Goal: Find contact information: Find contact information

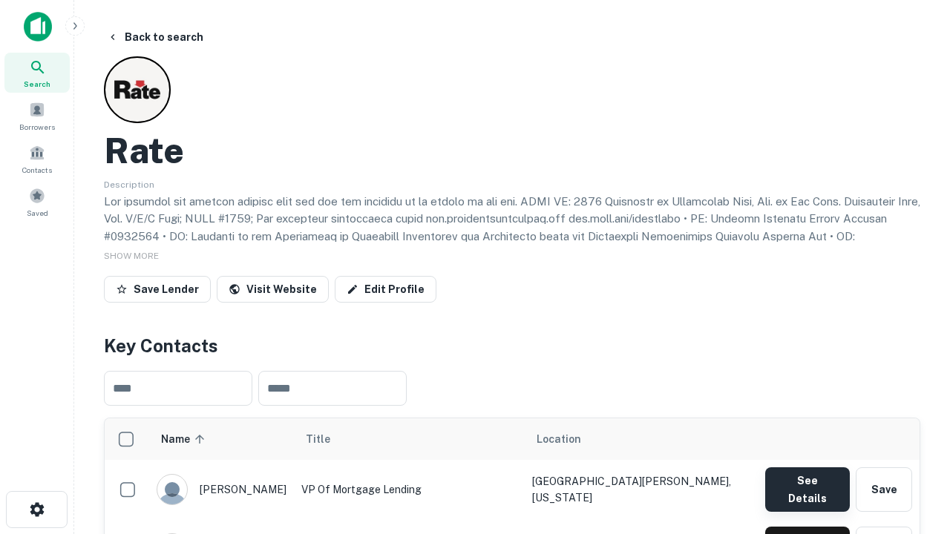
click at [807, 482] on button "See Details" at bounding box center [807, 489] width 85 height 45
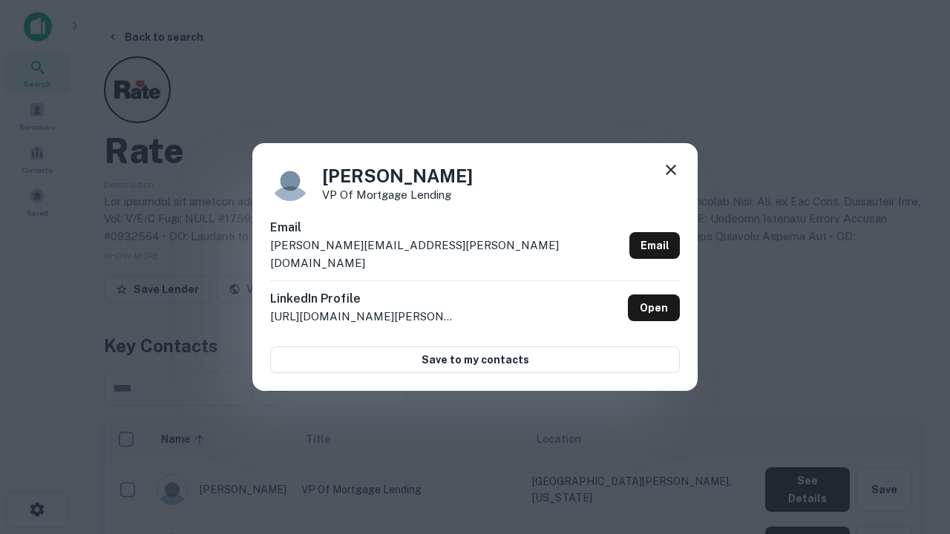
click at [671, 179] on icon at bounding box center [671, 170] width 18 height 18
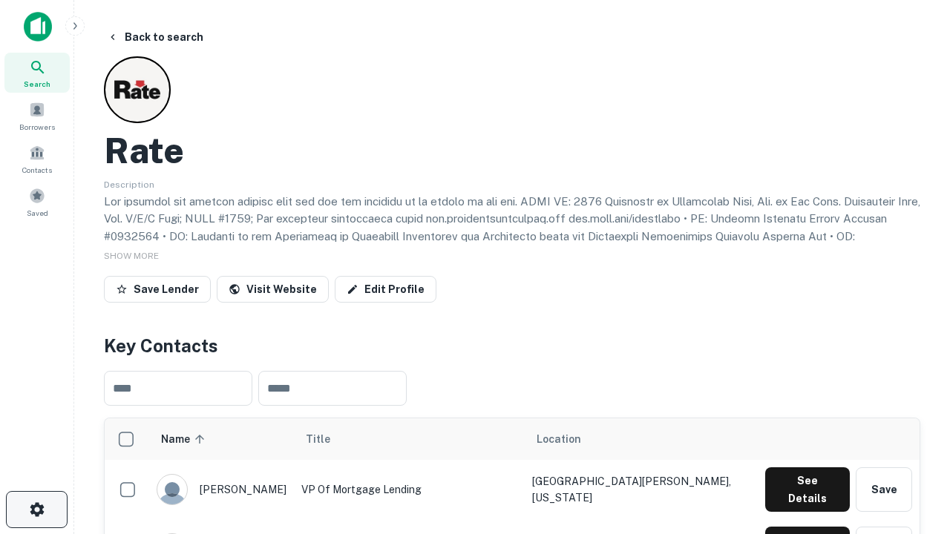
click at [36, 510] on icon "button" at bounding box center [37, 510] width 18 height 18
